Goal: Task Accomplishment & Management: Complete application form

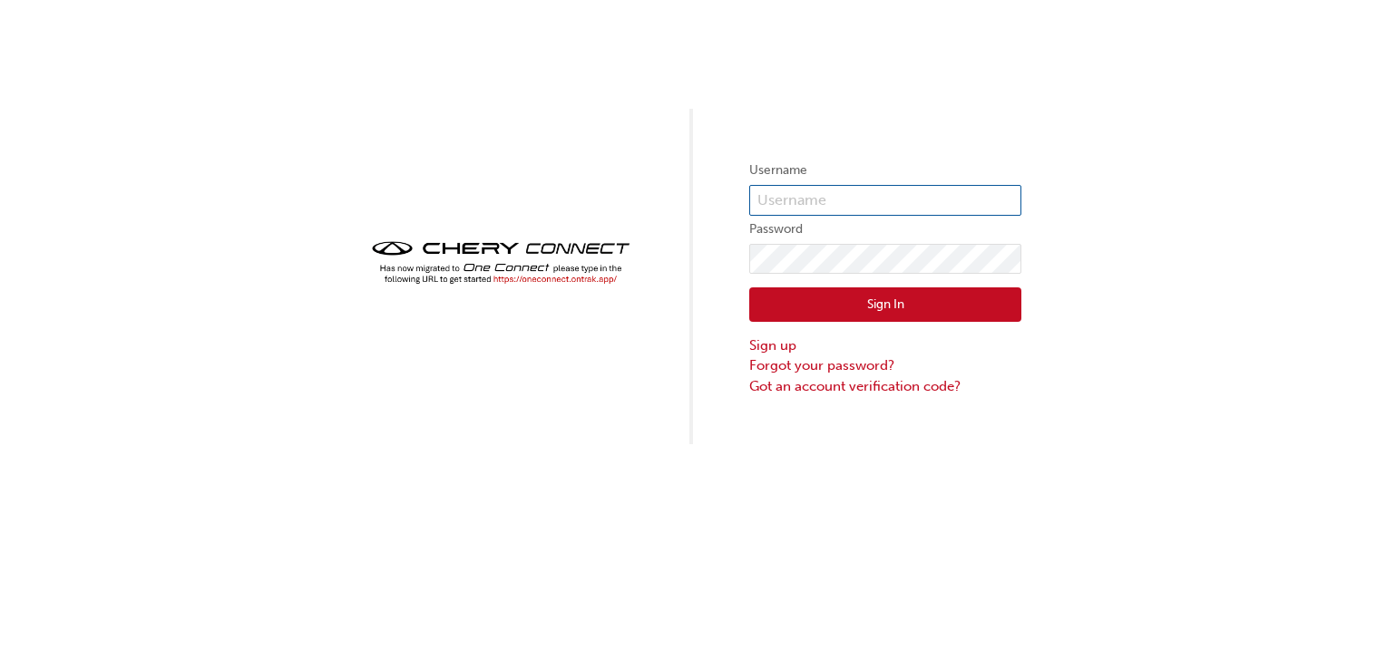
click at [867, 196] on input "text" at bounding box center [885, 200] width 272 height 31
type input "a"
type input "[EMAIL_ADDRESS][DOMAIN_NAME]"
click at [882, 317] on button "Sign In" at bounding box center [885, 304] width 272 height 34
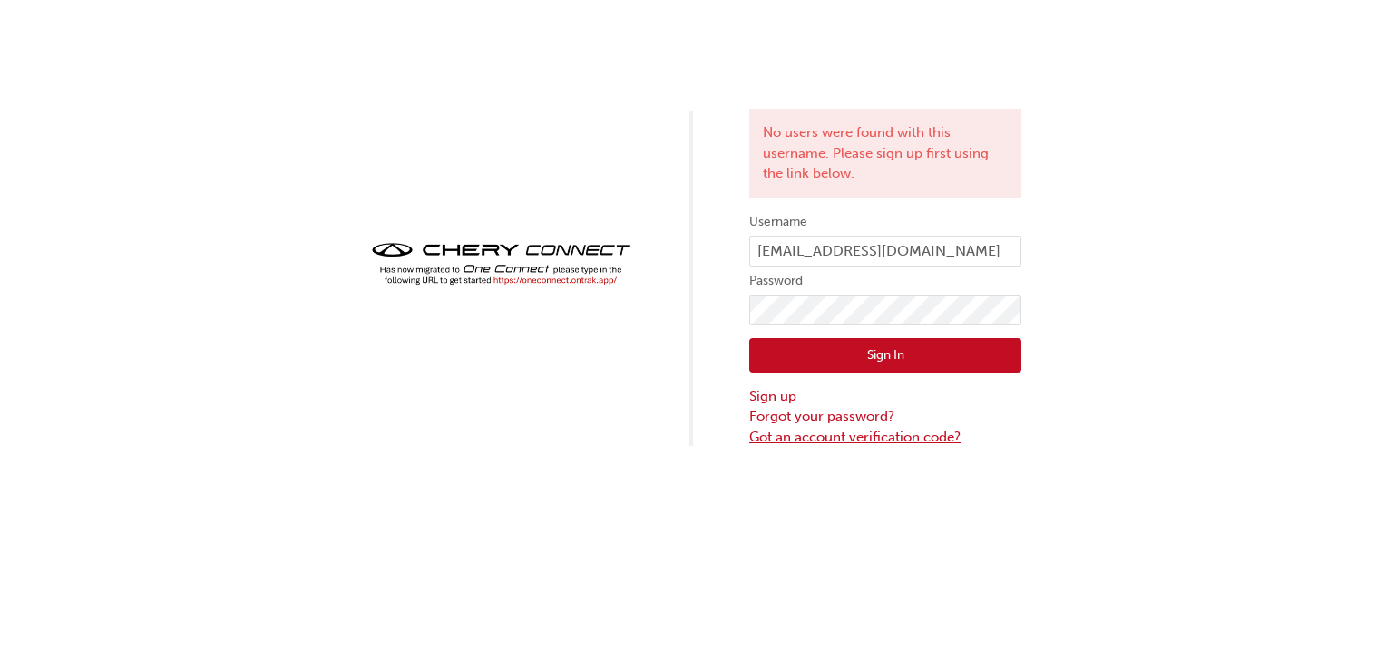
click at [832, 437] on link "Got an account verification code?" at bounding box center [885, 437] width 272 height 21
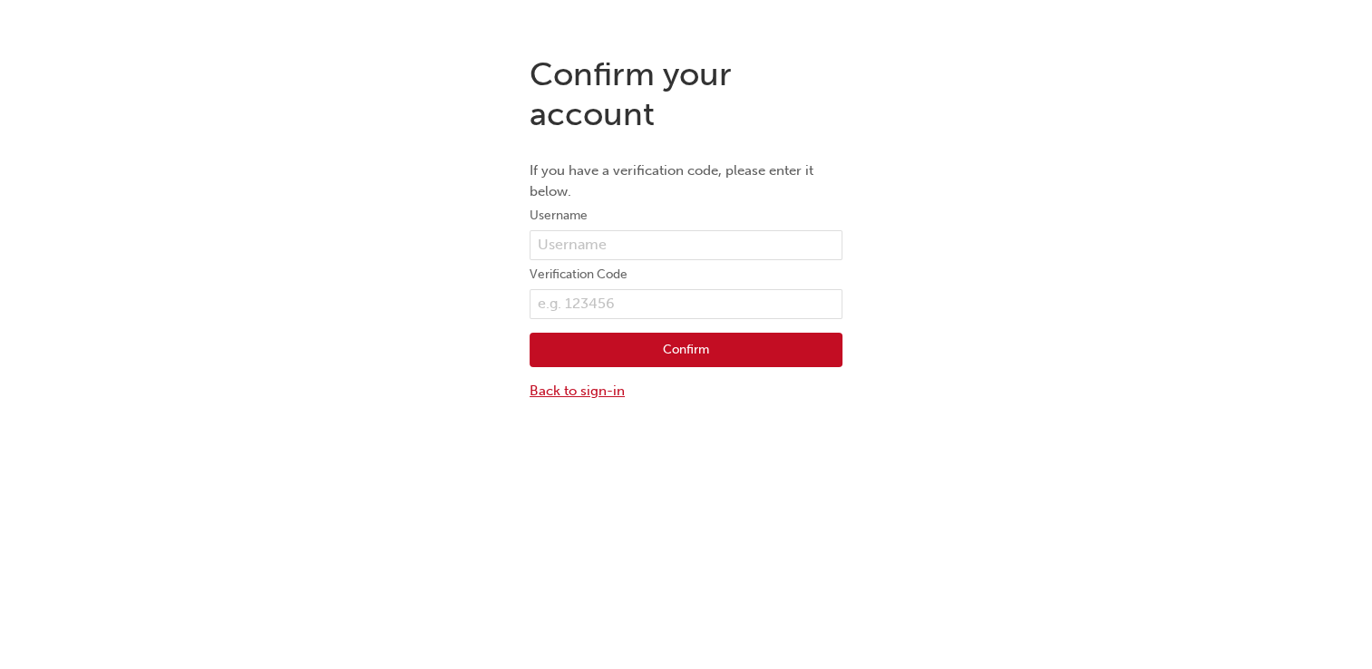
click at [591, 398] on link "Back to sign-in" at bounding box center [686, 391] width 313 height 21
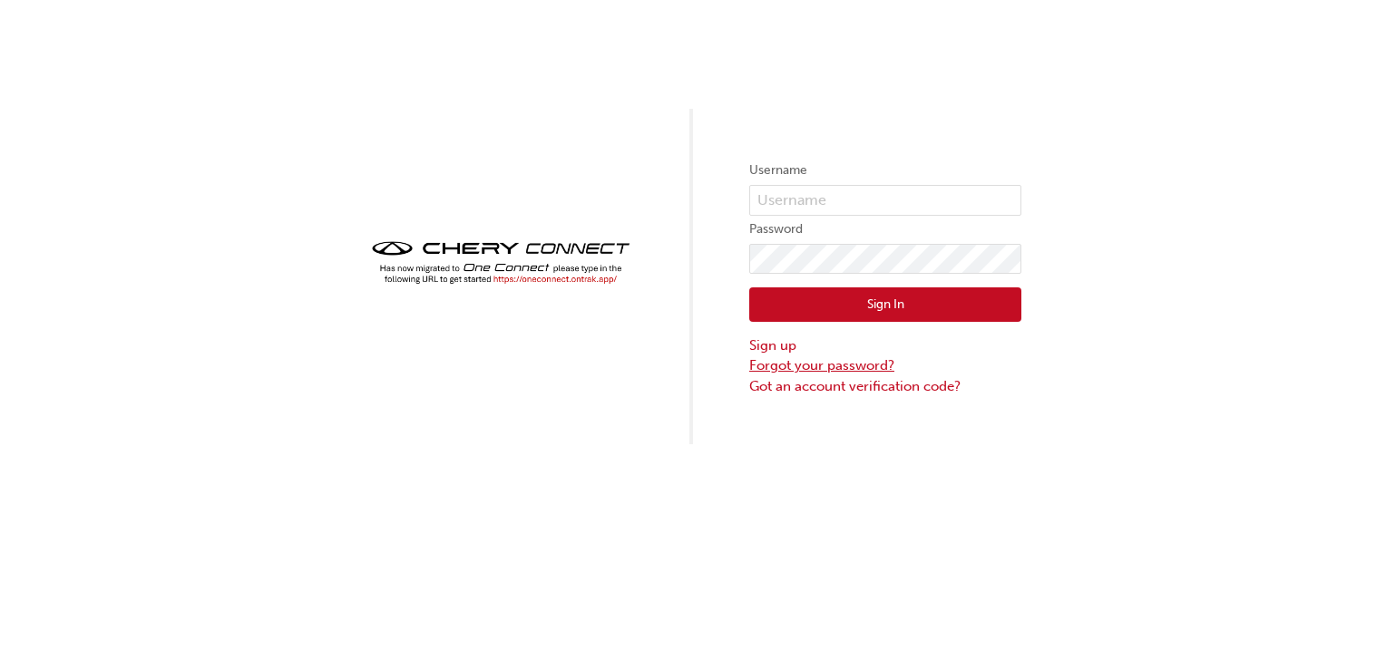
click at [790, 365] on link "Forgot your password?" at bounding box center [885, 365] width 272 height 21
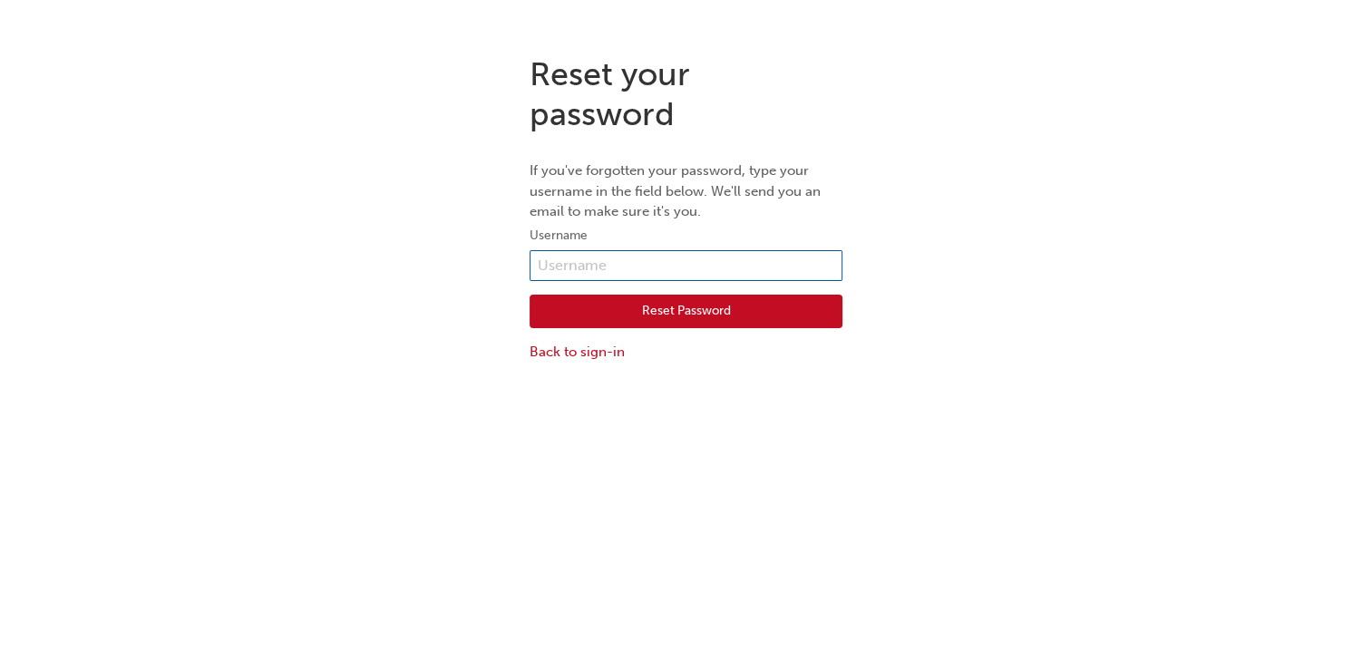
click at [670, 255] on input "text" at bounding box center [686, 265] width 313 height 31
type input "[EMAIL_ADDRESS][DOMAIN_NAME]"
click at [692, 307] on button "Reset Password" at bounding box center [686, 312] width 313 height 34
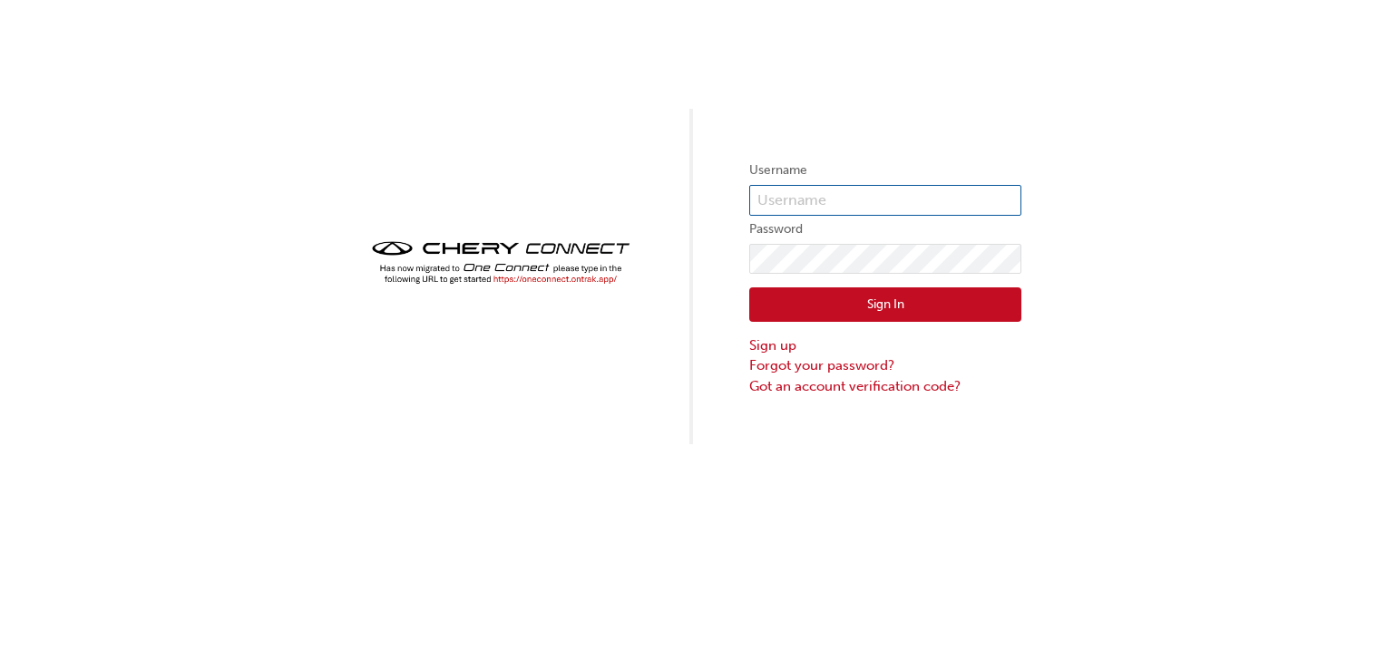
click at [876, 204] on input "text" at bounding box center [885, 200] width 272 height 31
type input "thisara.dilnayana97@gmail.com"
click at [859, 301] on button "Sign In" at bounding box center [885, 304] width 272 height 34
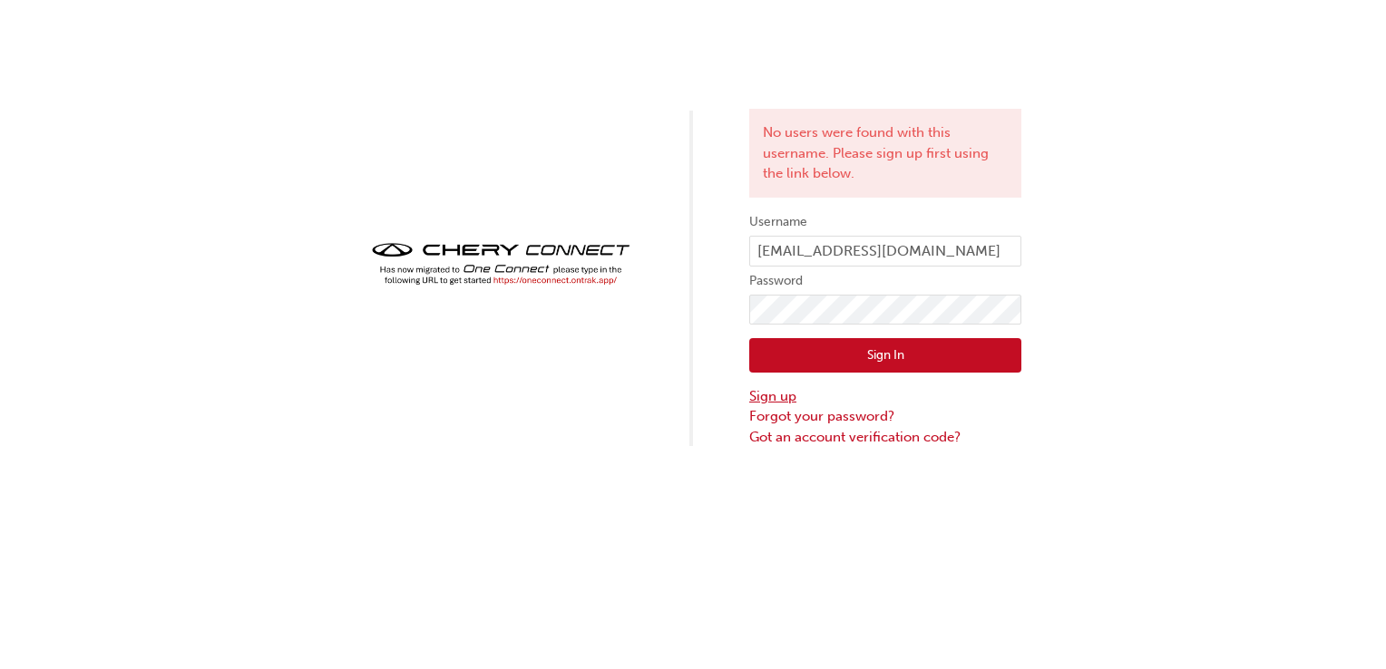
click at [763, 396] on link "Sign up" at bounding box center [885, 396] width 272 height 21
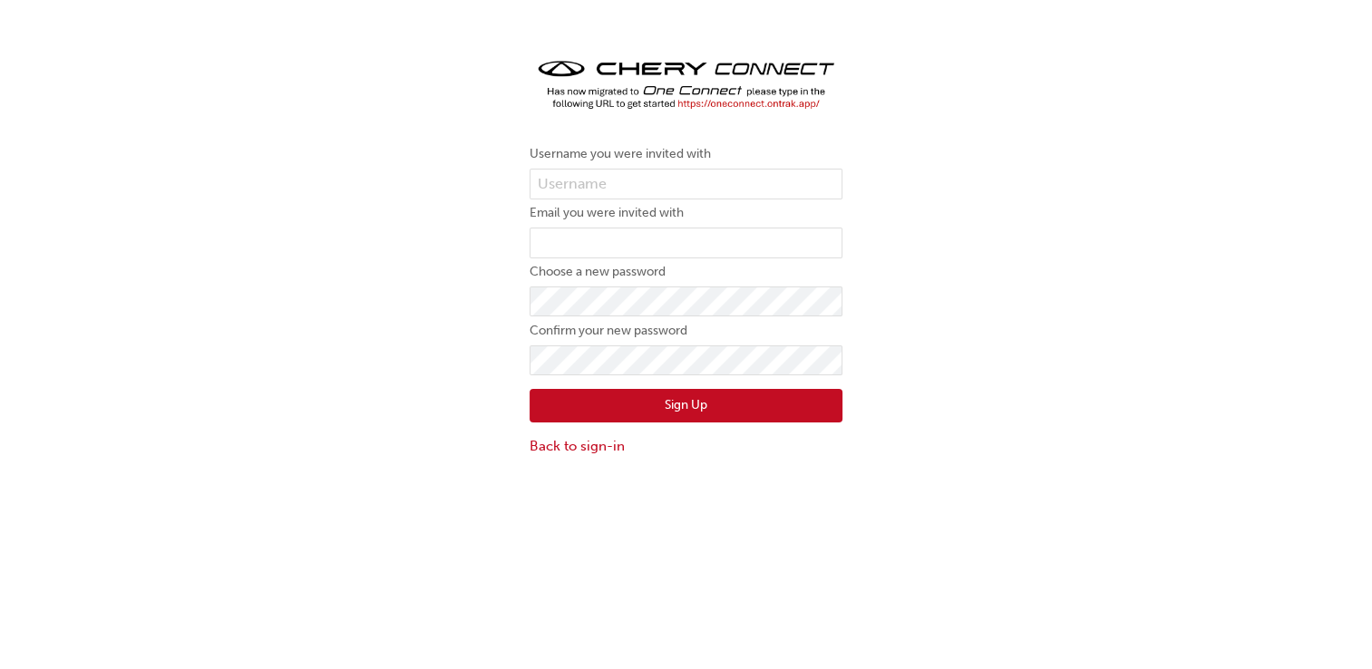
scroll to position [40, 0]
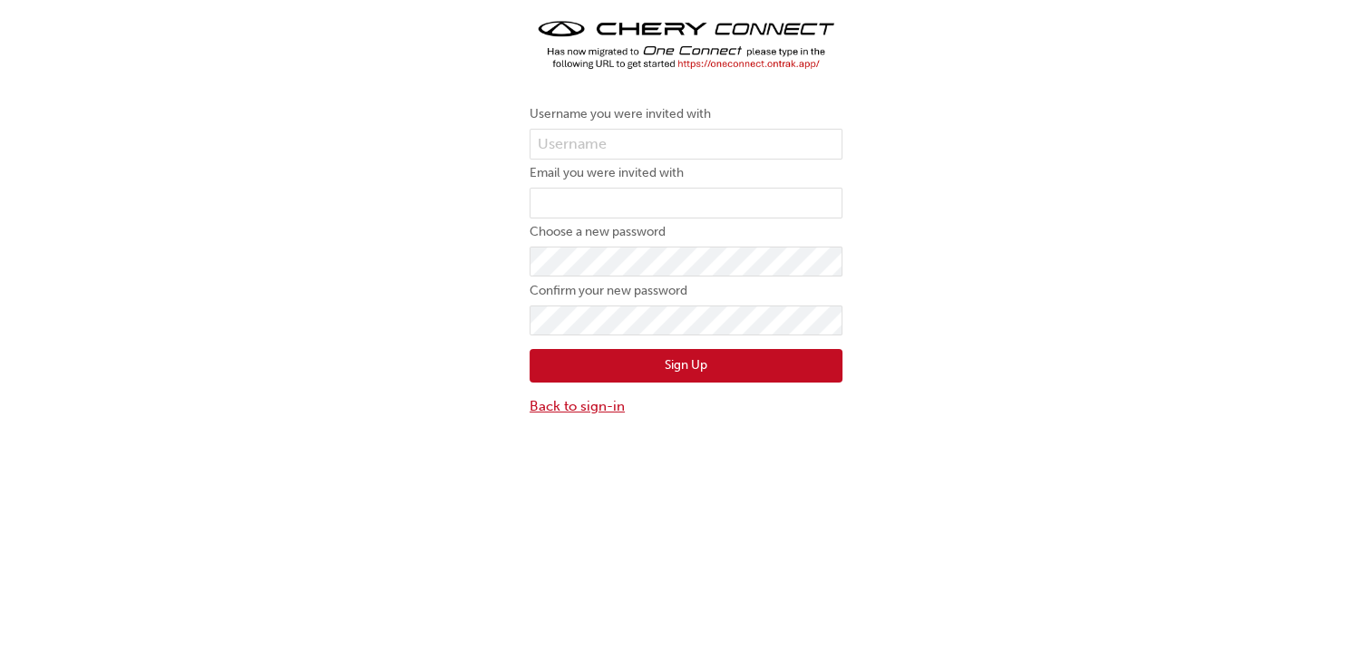
click at [550, 407] on link "Back to sign-in" at bounding box center [686, 406] width 313 height 21
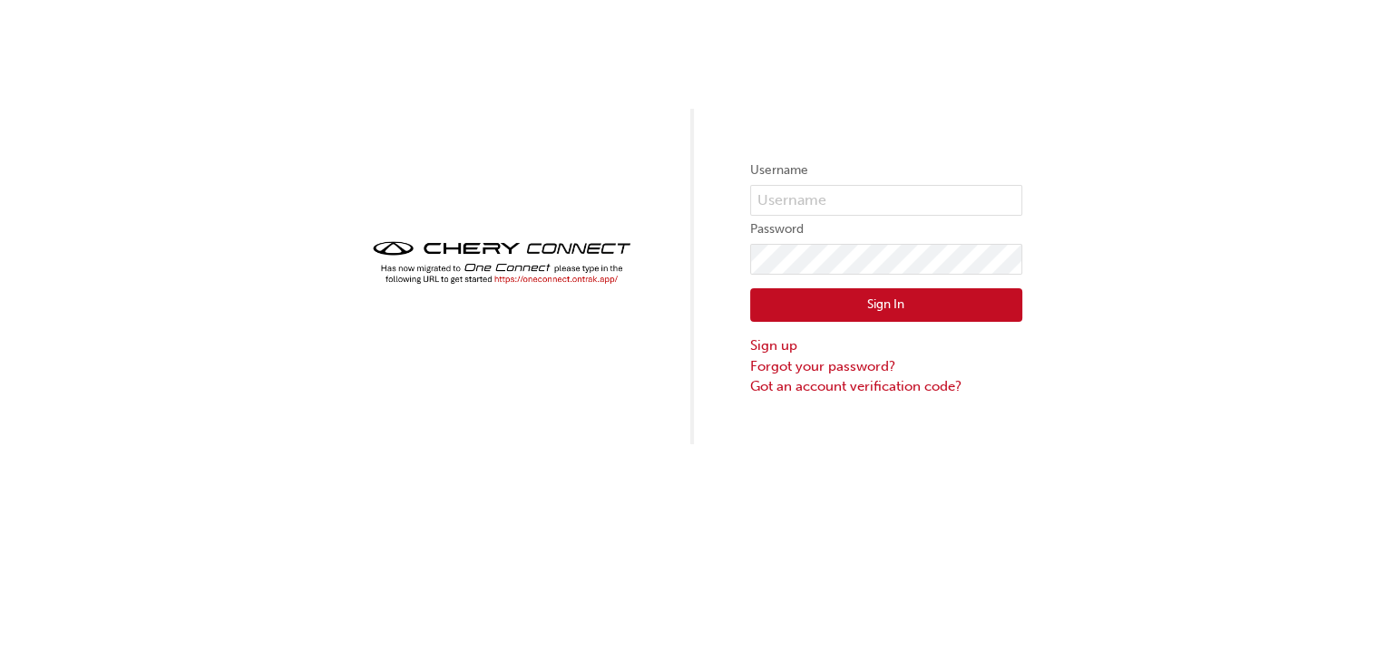
scroll to position [0, 0]
click at [764, 349] on link "Sign up" at bounding box center [885, 346] width 272 height 21
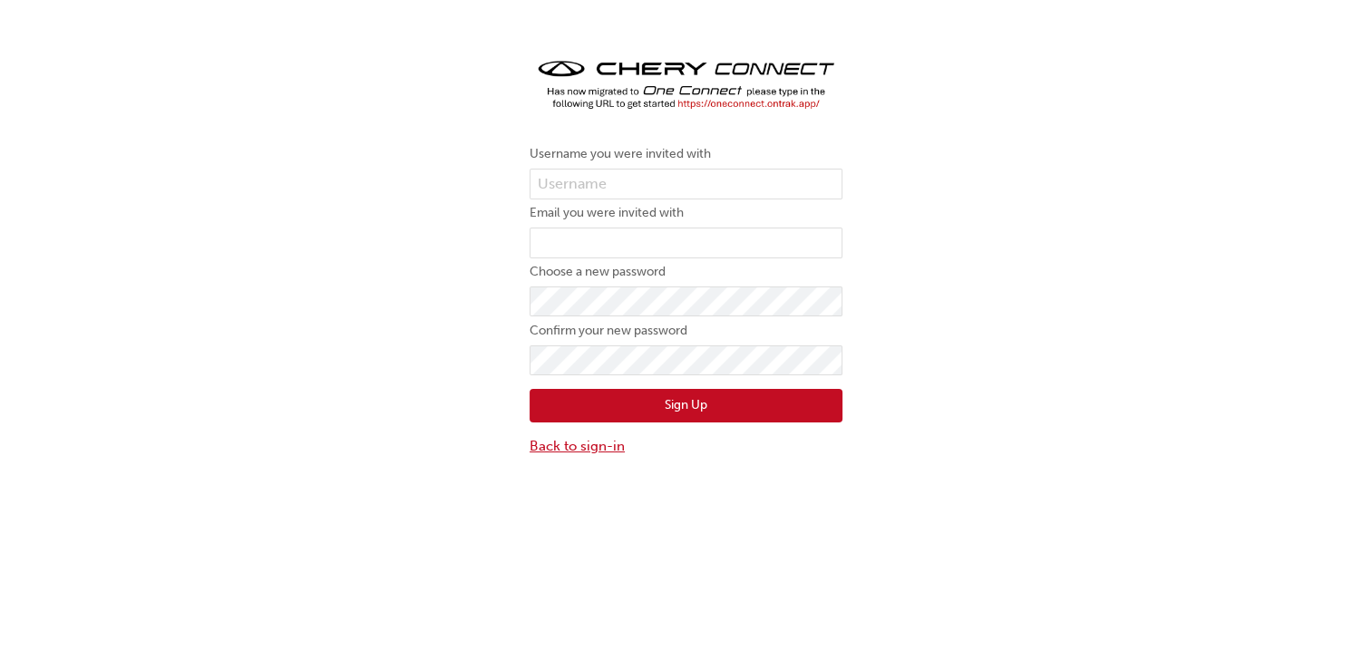
click at [601, 448] on link "Back to sign-in" at bounding box center [686, 446] width 313 height 21
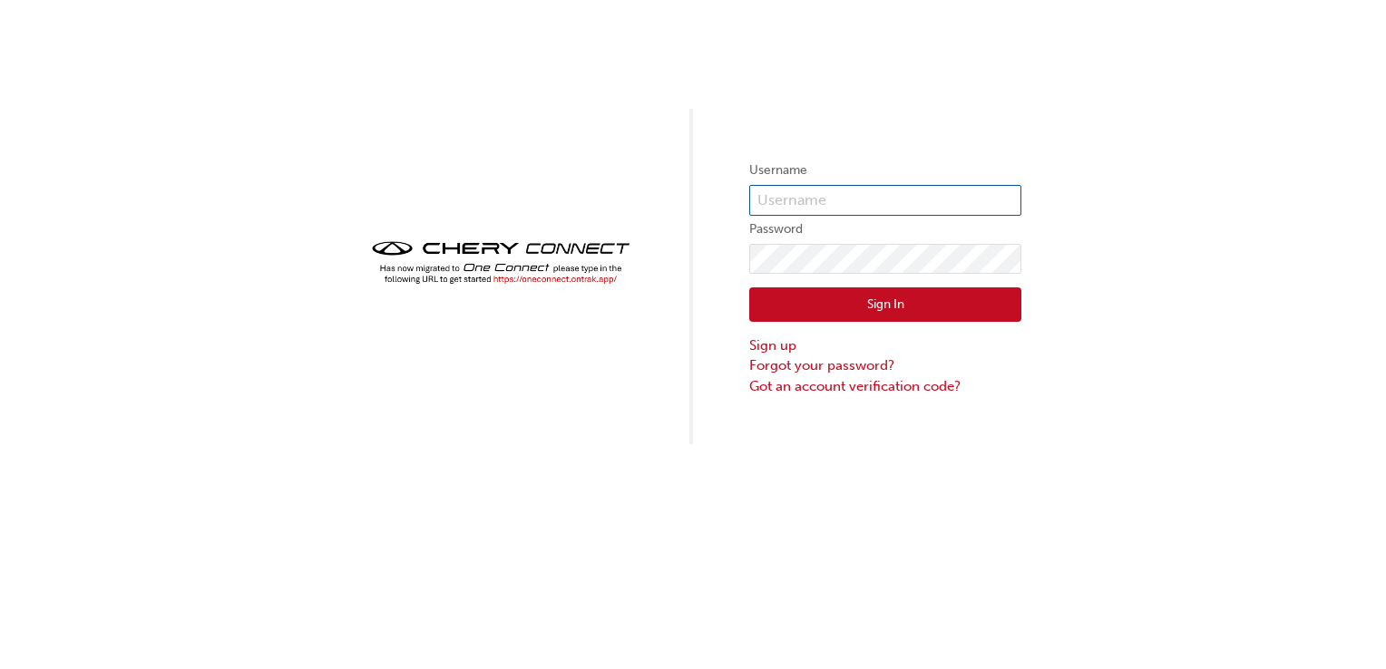
click at [805, 192] on input "text" at bounding box center [885, 200] width 272 height 31
type input "avishka@heartland.com.au"
click at [763, 365] on link "Forgot your password?" at bounding box center [885, 365] width 272 height 21
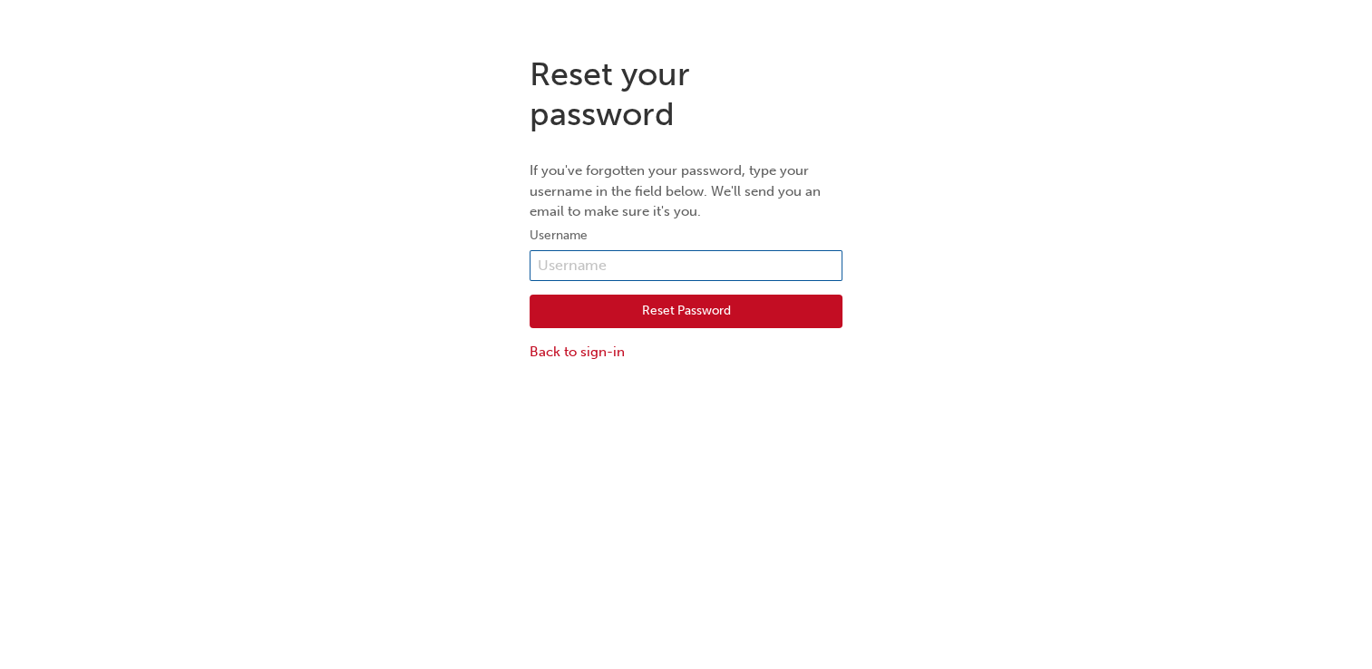
click at [694, 269] on input "text" at bounding box center [686, 265] width 313 height 31
type input "avishka@heartland.com.au"
click at [671, 314] on button "Reset Password" at bounding box center [686, 312] width 313 height 34
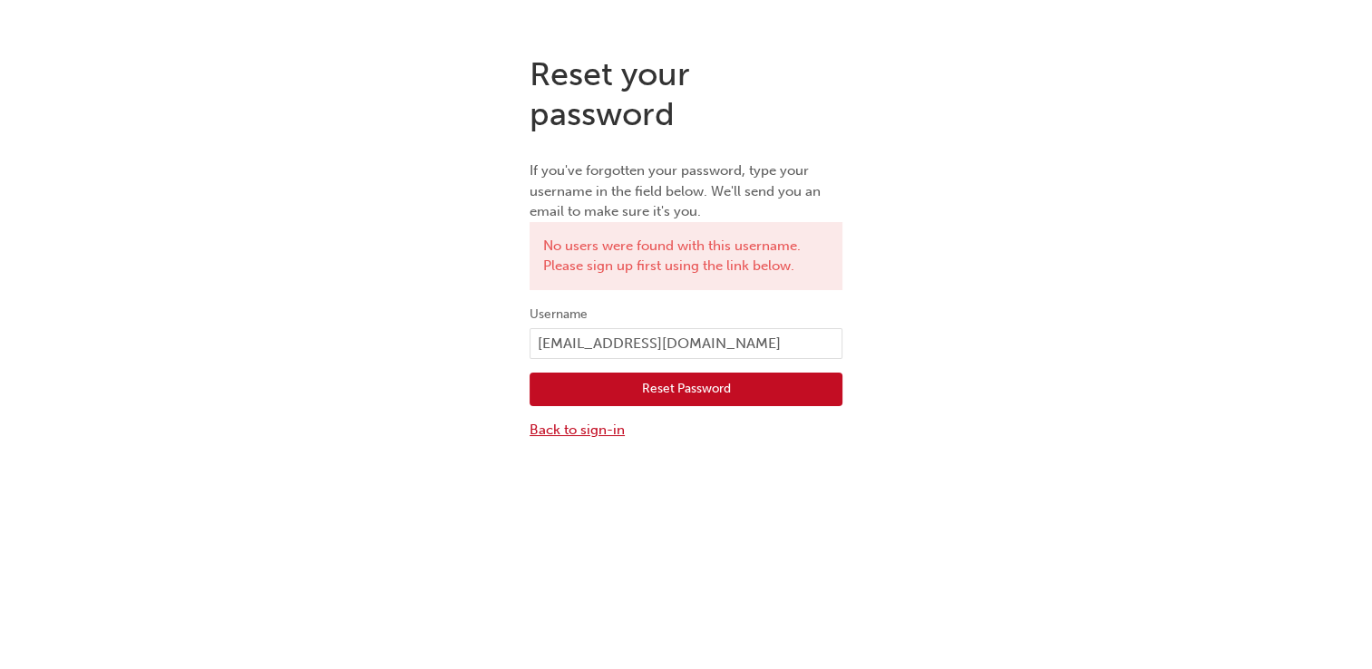
click at [548, 430] on link "Back to sign-in" at bounding box center [686, 430] width 313 height 21
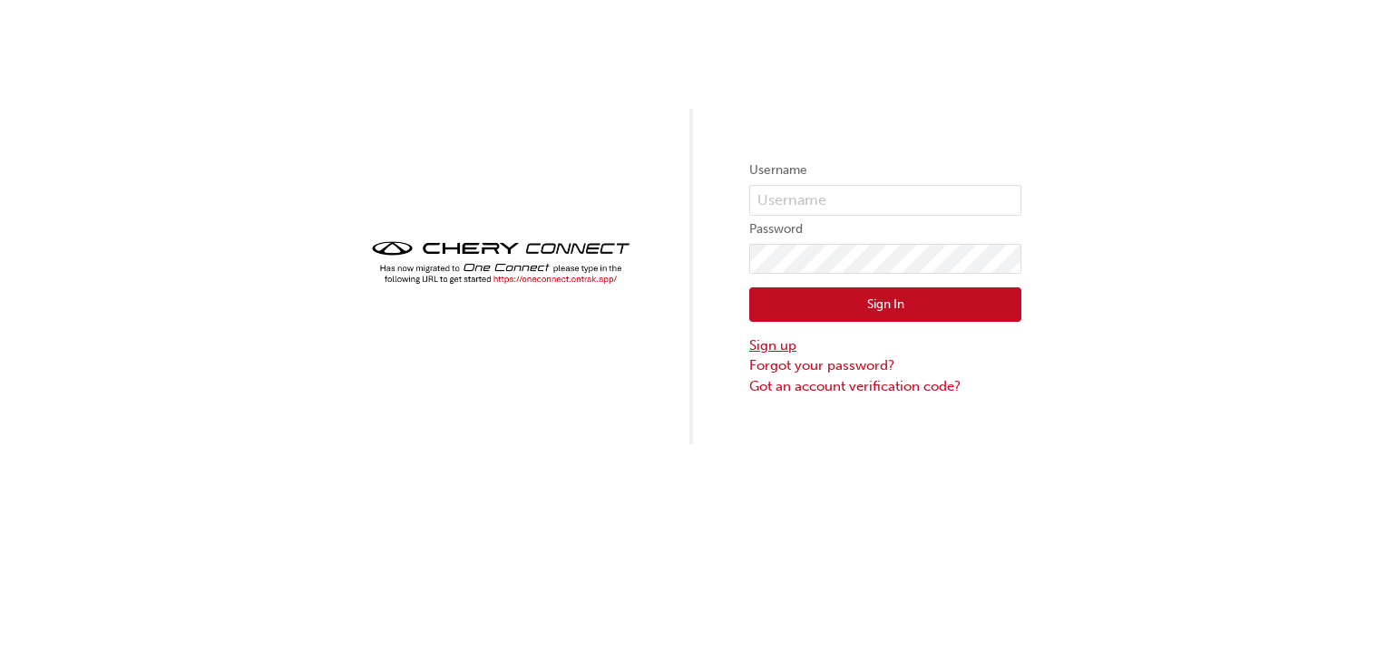
click at [777, 349] on link "Sign up" at bounding box center [885, 346] width 272 height 21
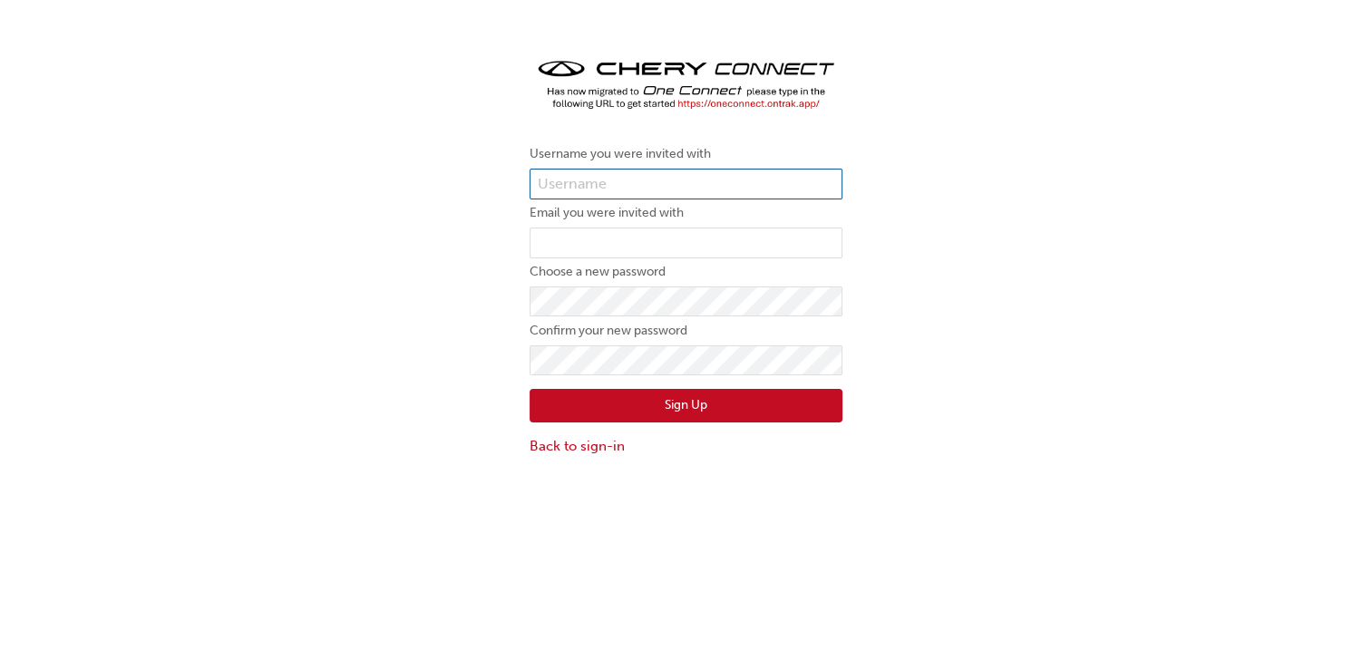
click at [678, 189] on input "text" at bounding box center [686, 184] width 313 height 31
type input "[EMAIL_ADDRESS][DOMAIN_NAME]"
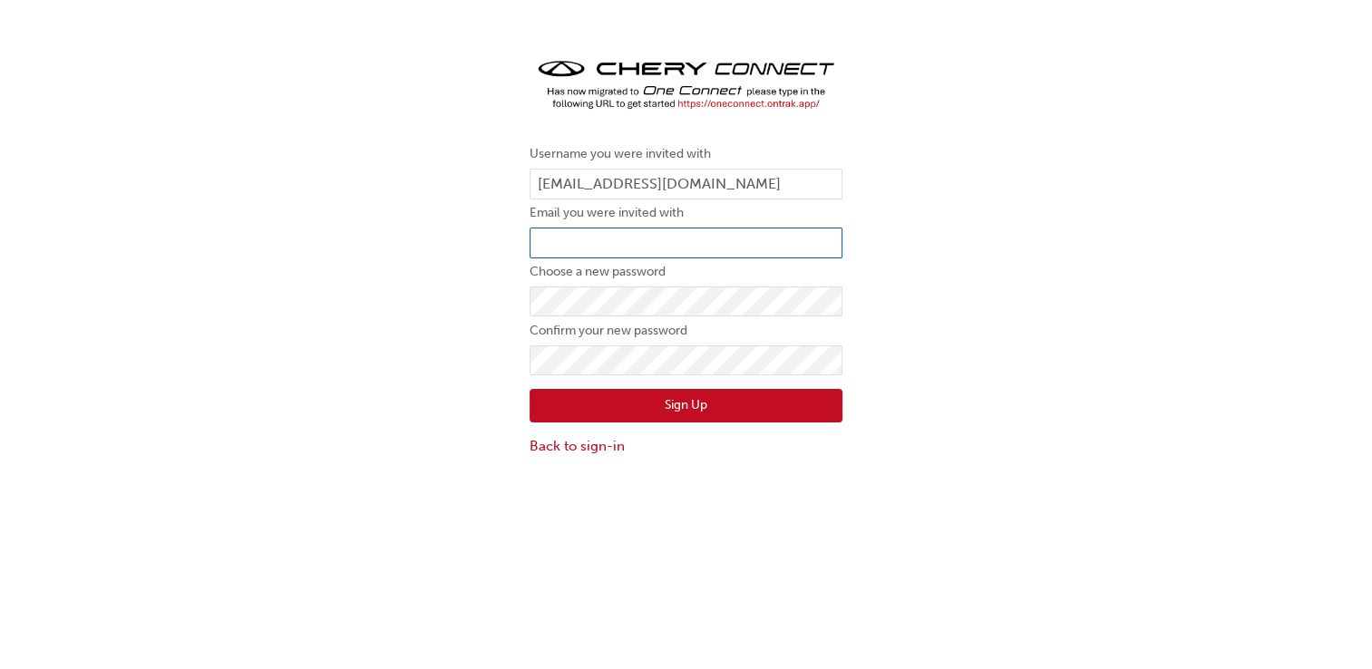
click at [612, 248] on input "email" at bounding box center [686, 243] width 313 height 31
type input "[EMAIL_ADDRESS][DOMAIN_NAME]"
click at [653, 404] on button "Sign Up" at bounding box center [686, 406] width 313 height 34
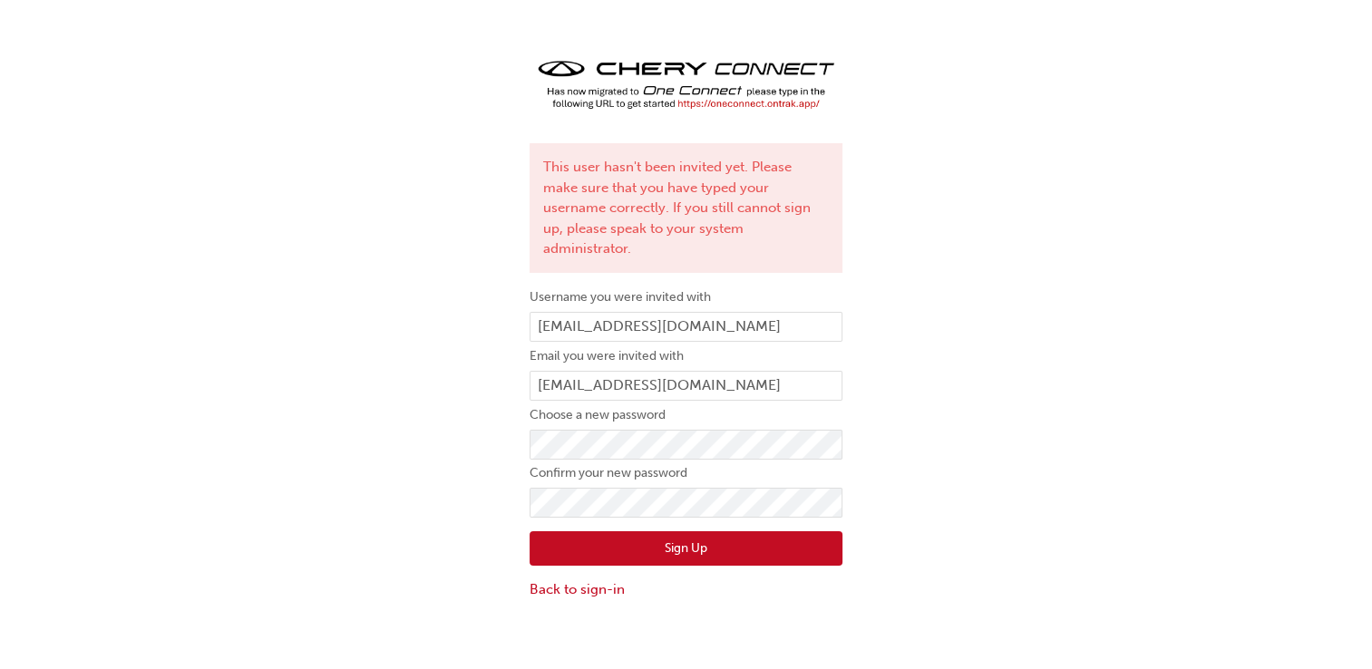
click at [1126, 216] on div "This user hasn't been invited yet. Please make sure that you have typed your us…" at bounding box center [686, 327] width 1372 height 572
